Goal: Information Seeking & Learning: Learn about a topic

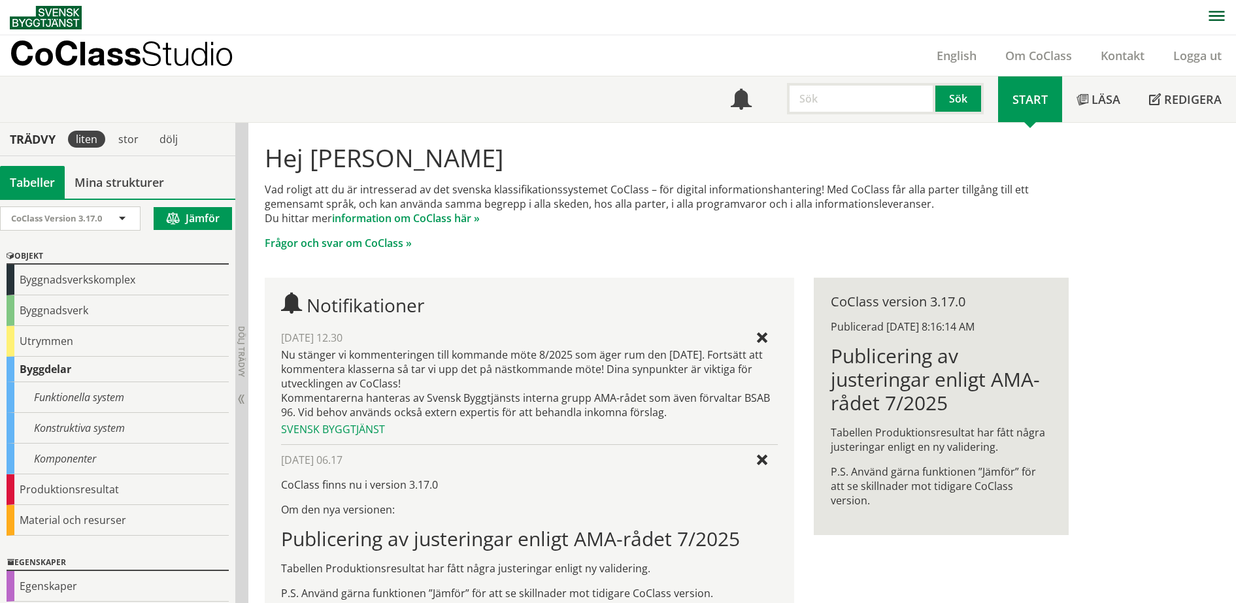
click at [1118, 216] on div "Hej [PERSON_NAME] Vad roligt att du är intresserad av det svenska klassifikatio…" at bounding box center [742, 479] width 988 height 713
click at [1019, 52] on link "Om CoClass" at bounding box center [1038, 56] width 95 height 16
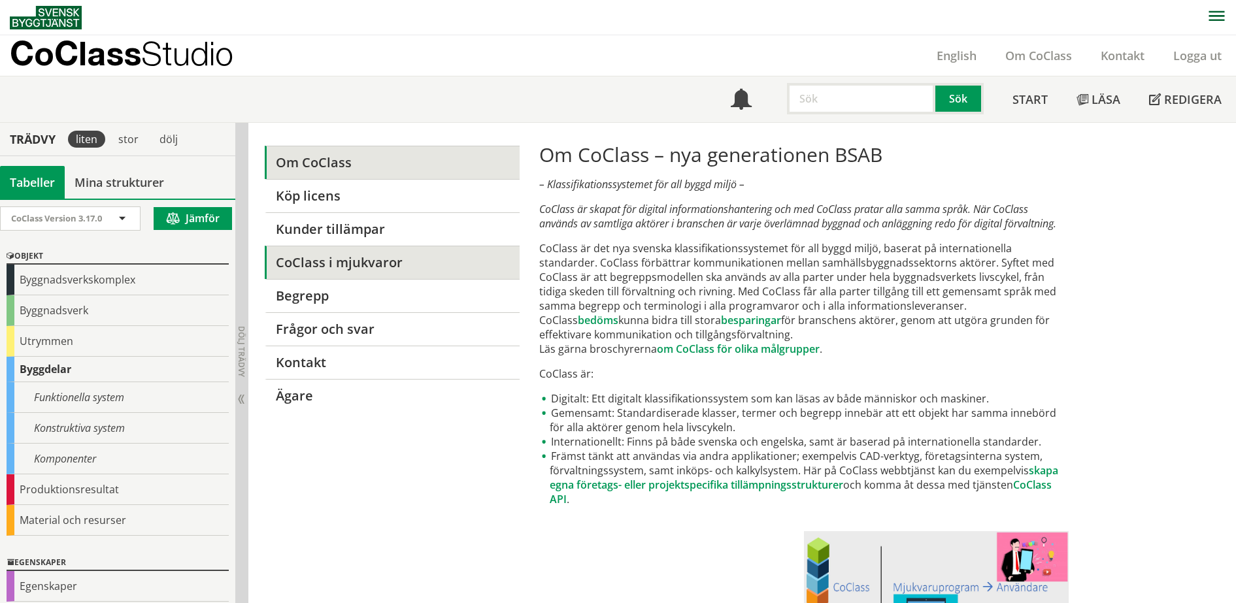
click at [438, 261] on link "CoClass i mjukvaror" at bounding box center [392, 262] width 254 height 33
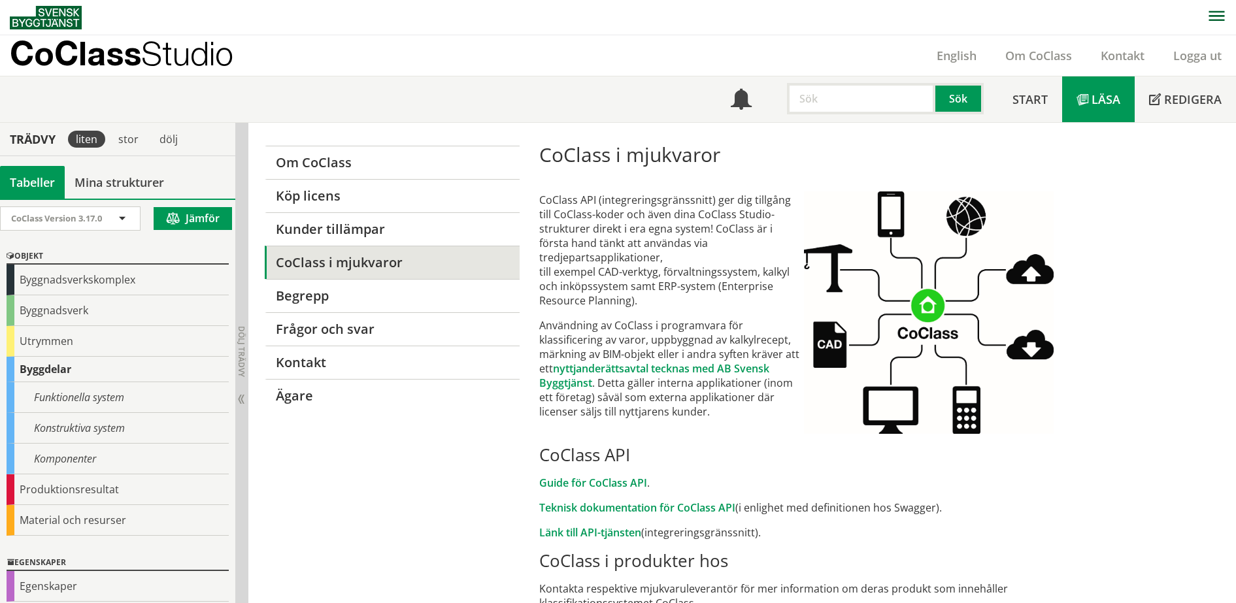
click at [1087, 114] on link "Läsa" at bounding box center [1098, 99] width 73 height 46
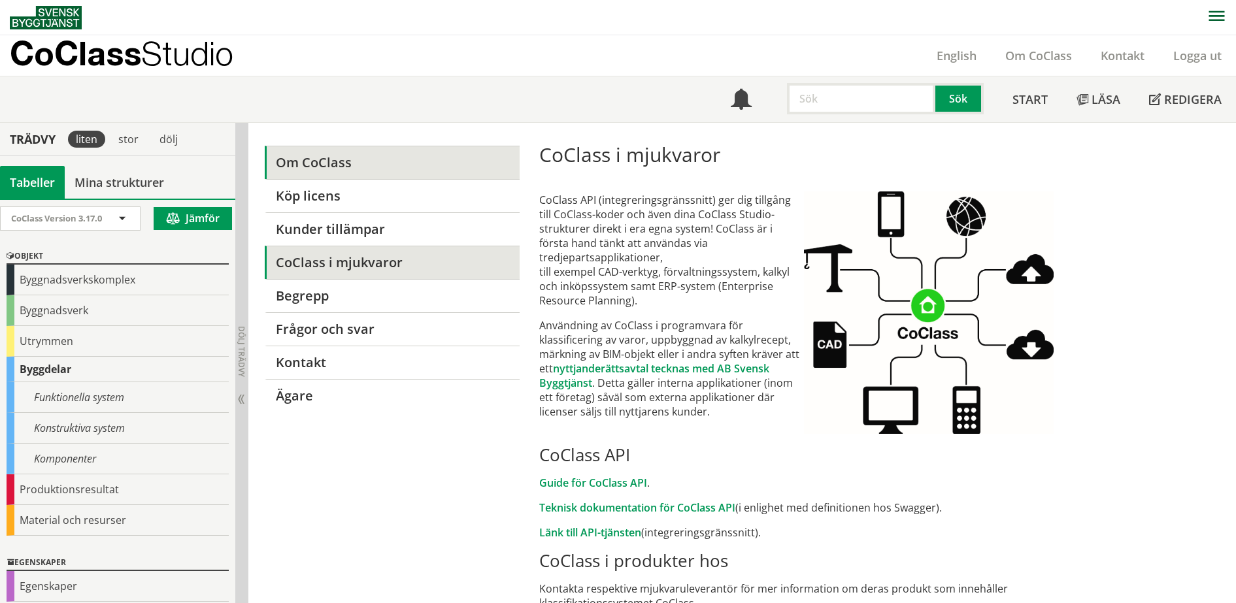
click at [319, 152] on link "Om CoClass" at bounding box center [392, 162] width 254 height 33
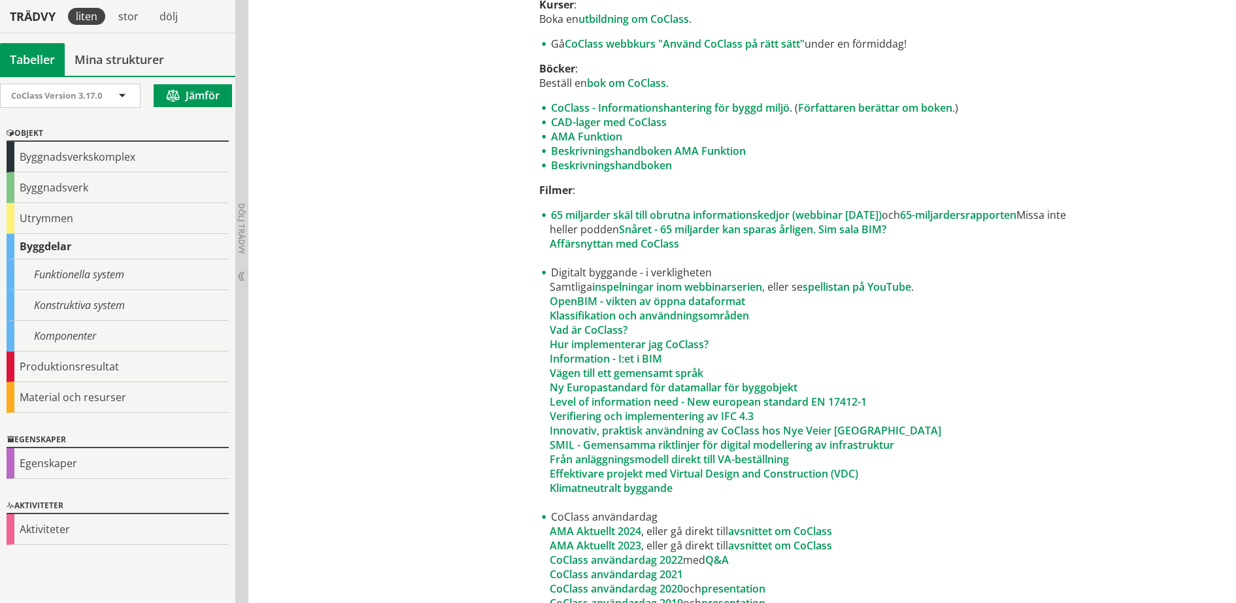
scroll to position [728, 0]
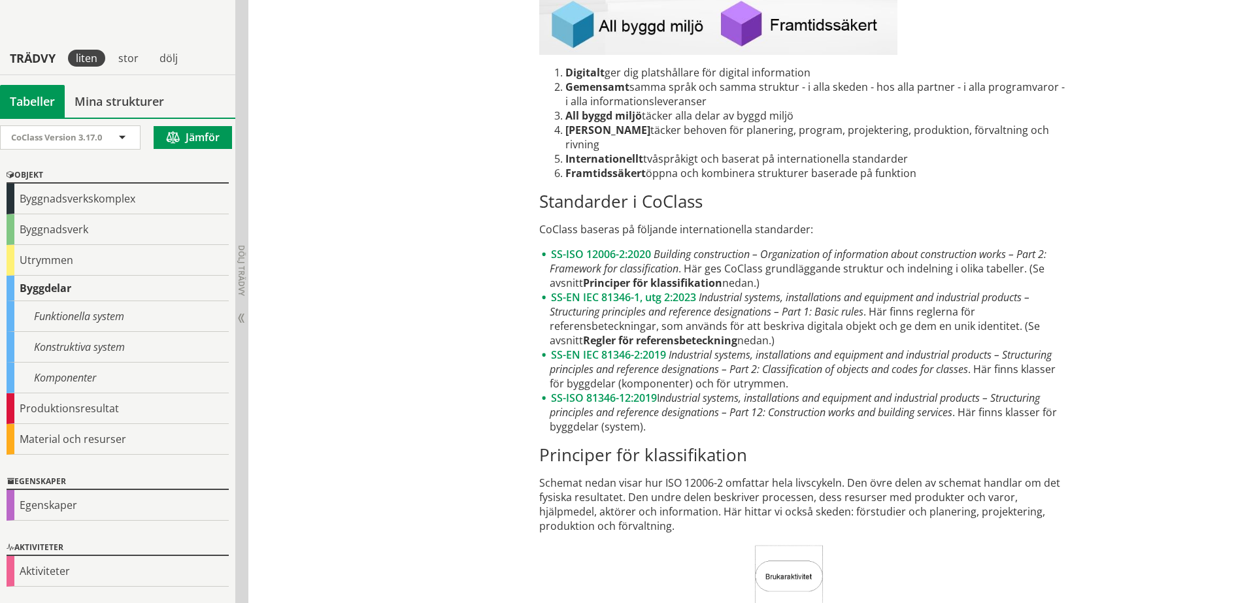
scroll to position [1757, 0]
